Goal: Task Accomplishment & Management: Use online tool/utility

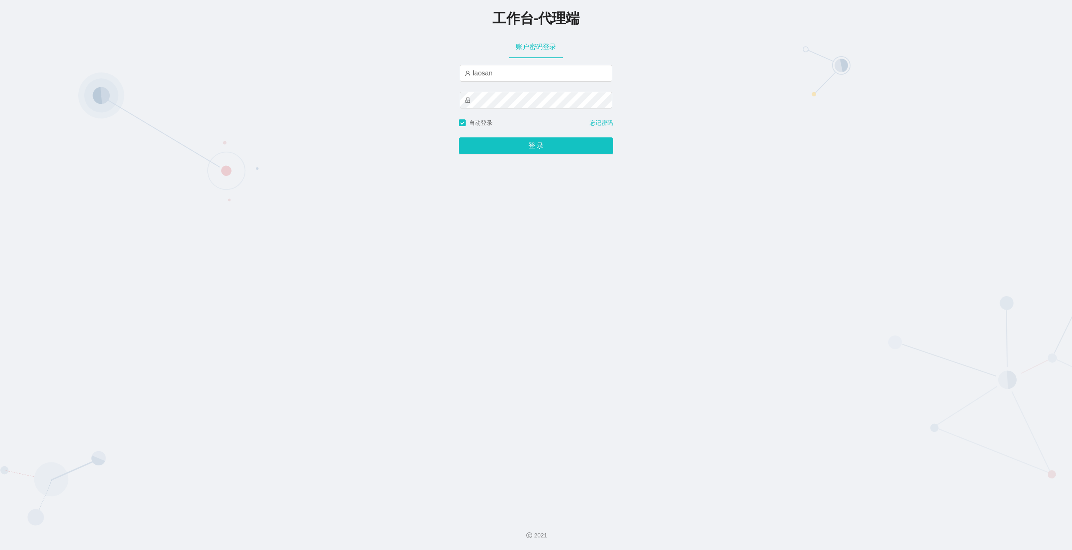
type input "laosan"
click at [459, 137] on button "登 录" at bounding box center [536, 145] width 154 height 17
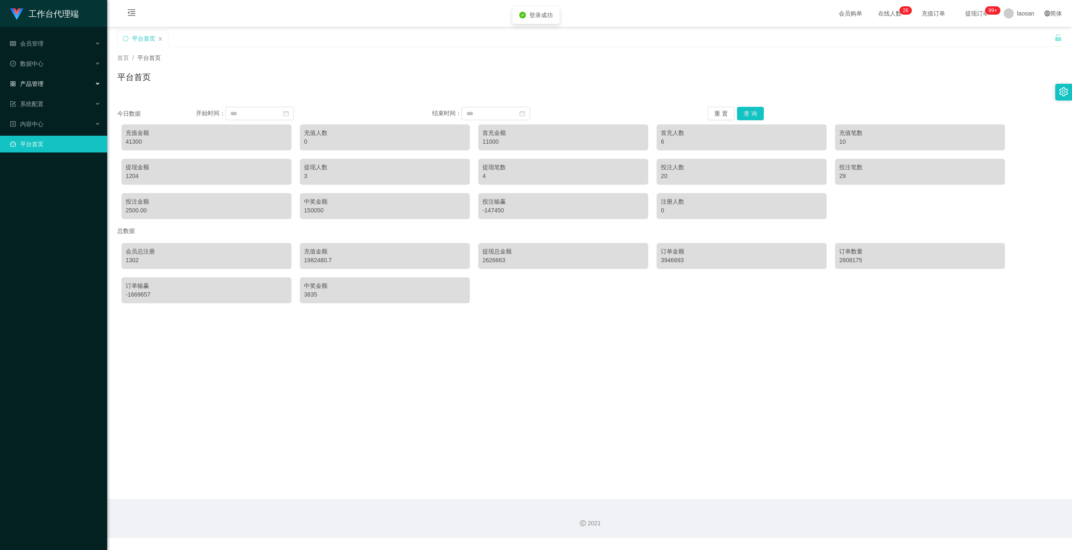
click at [41, 87] on span "产品管理" at bounding box center [26, 83] width 33 height 7
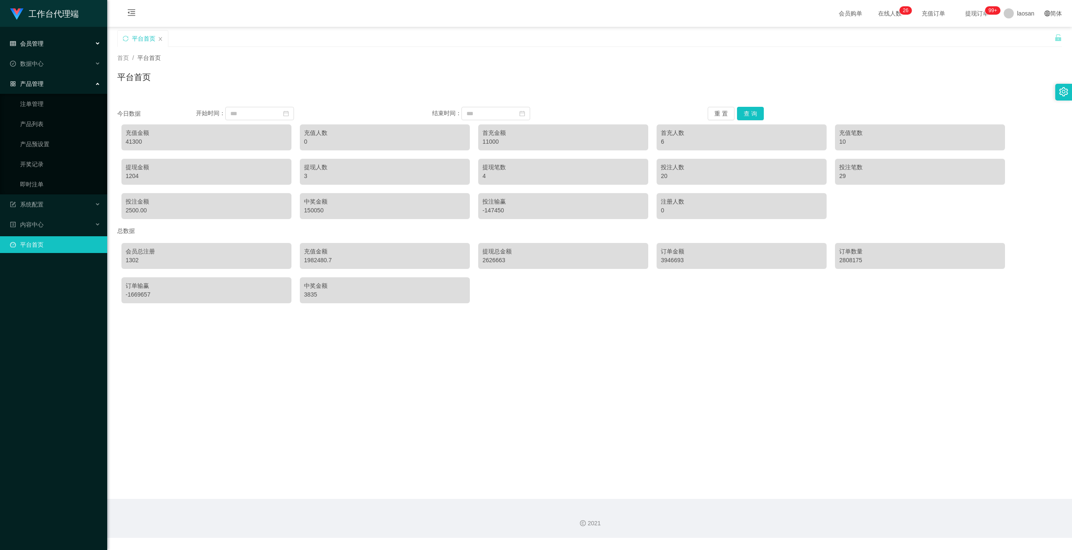
click at [44, 46] on div "会员管理" at bounding box center [53, 43] width 107 height 17
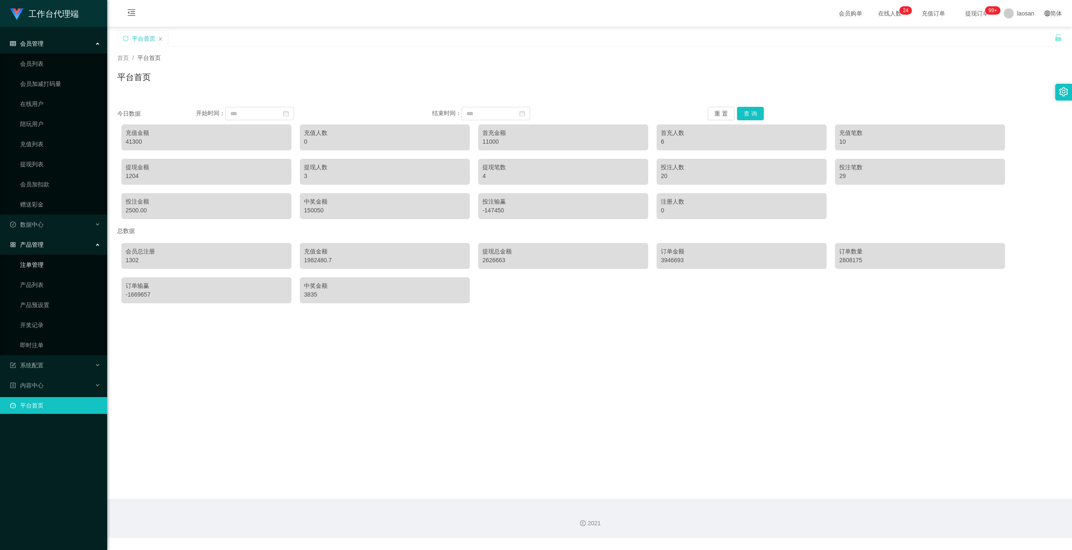
click at [43, 266] on link "注单管理" at bounding box center [60, 264] width 80 height 17
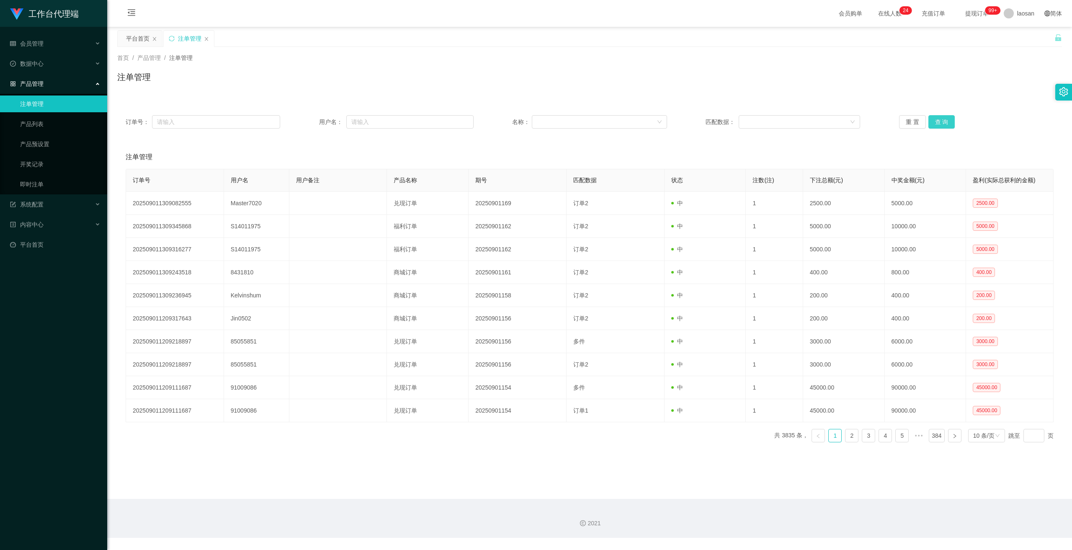
click at [936, 122] on button "查 询" at bounding box center [941, 121] width 27 height 13
click at [936, 122] on div "重 置 查 询" at bounding box center [976, 121] width 154 height 13
